Goal: Information Seeking & Learning: Check status

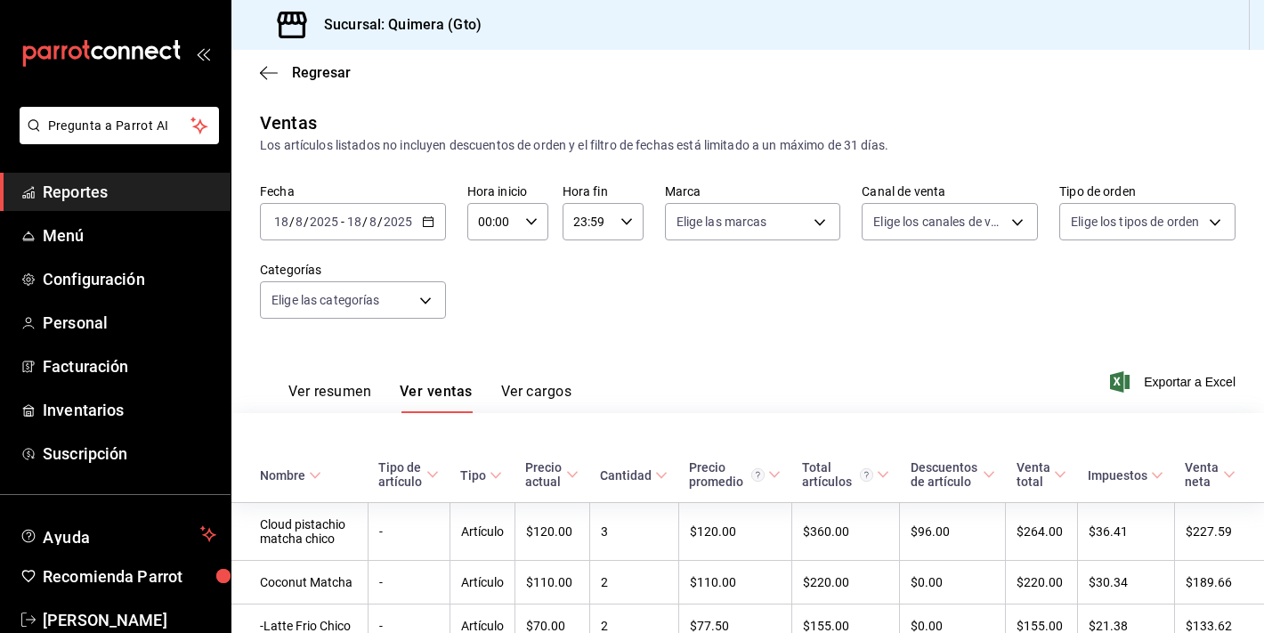
click at [106, 62] on icon "mailbox folders" at bounding box center [101, 53] width 160 height 27
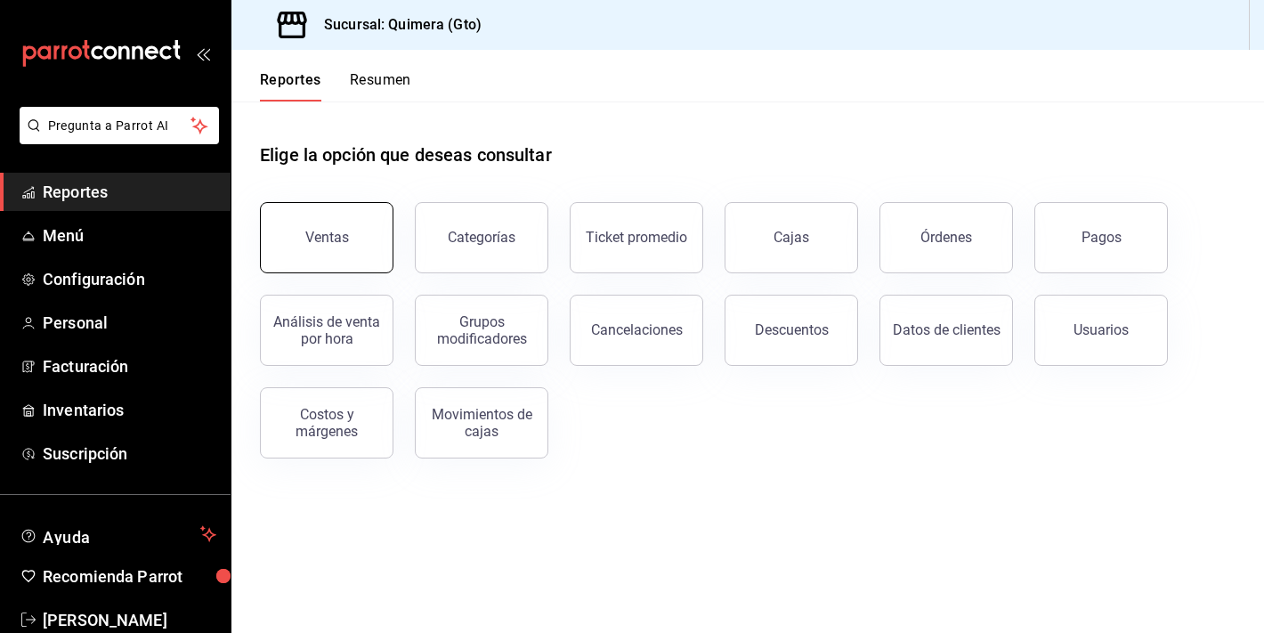
click at [311, 263] on button "Ventas" at bounding box center [327, 237] width 134 height 71
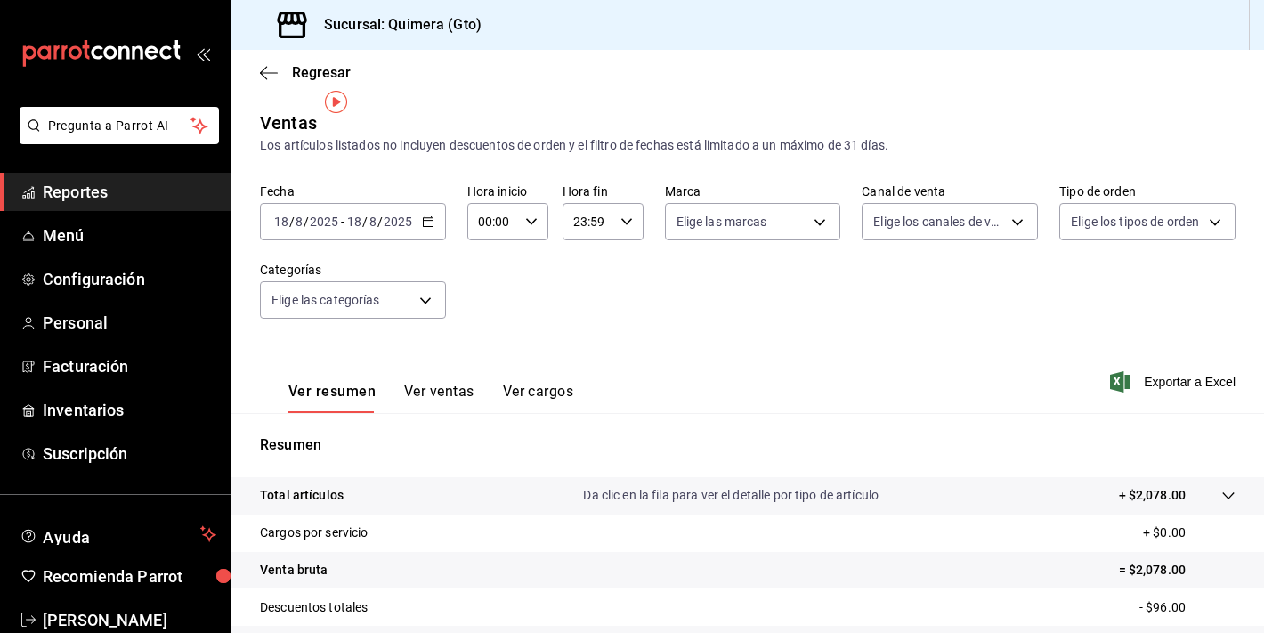
scroll to position [220, 0]
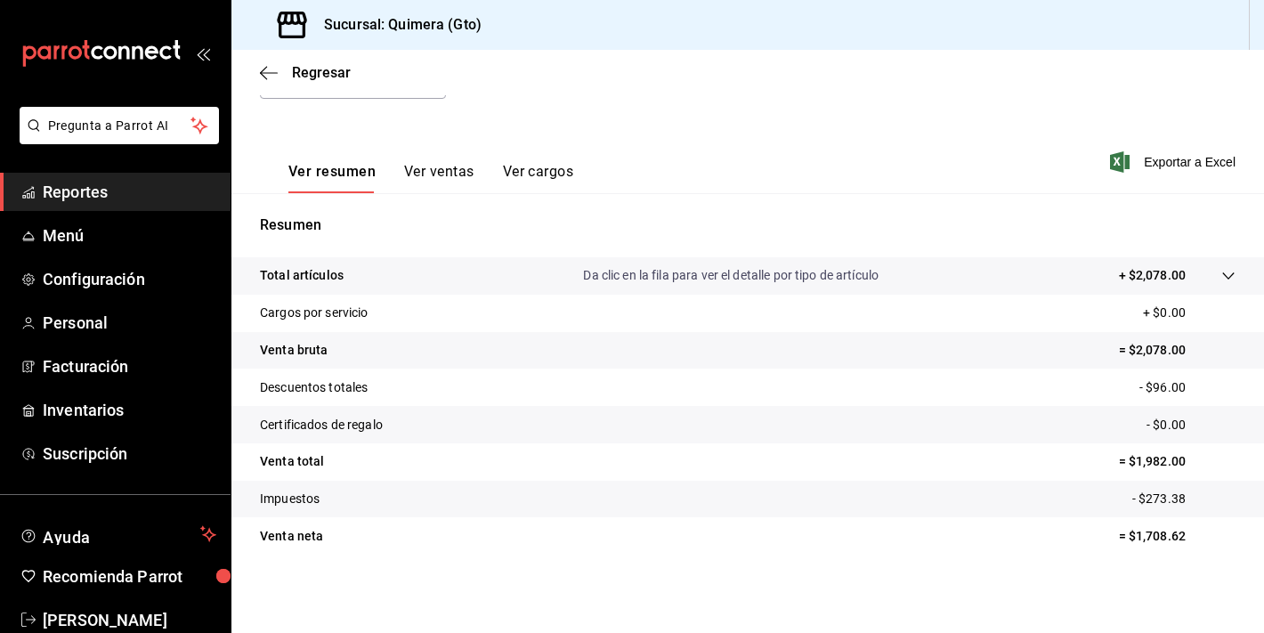
click at [443, 183] on button "Ver ventas" at bounding box center [439, 178] width 70 height 30
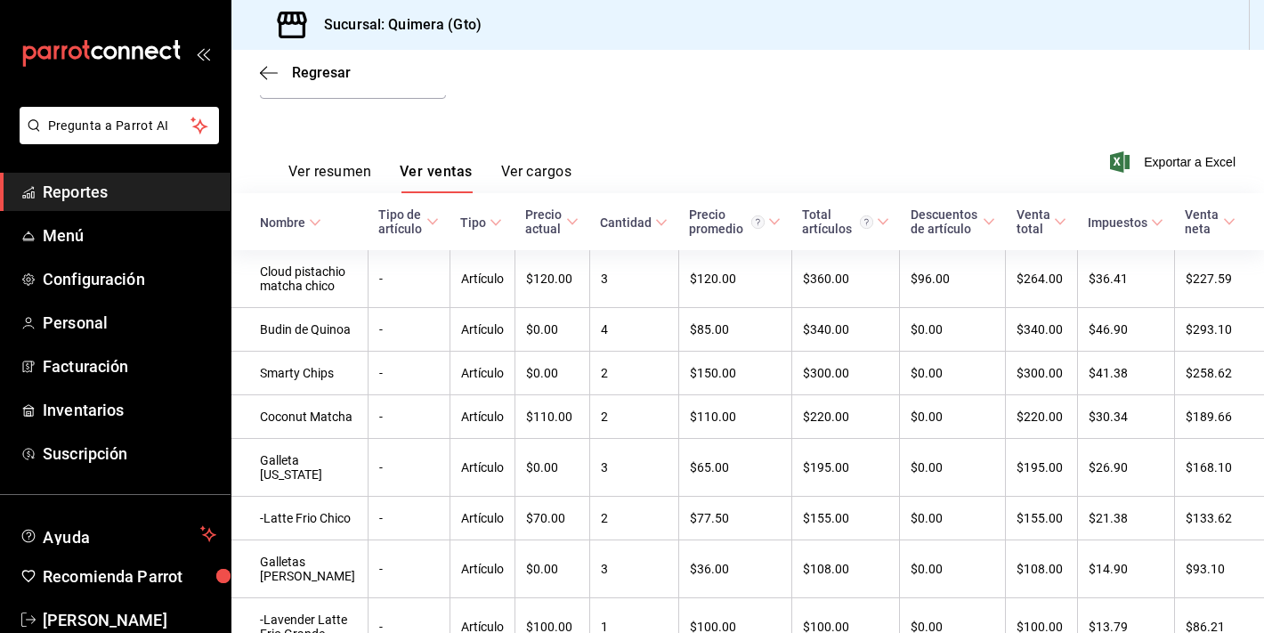
scroll to position [787, 0]
